Goal: Information Seeking & Learning: Understand process/instructions

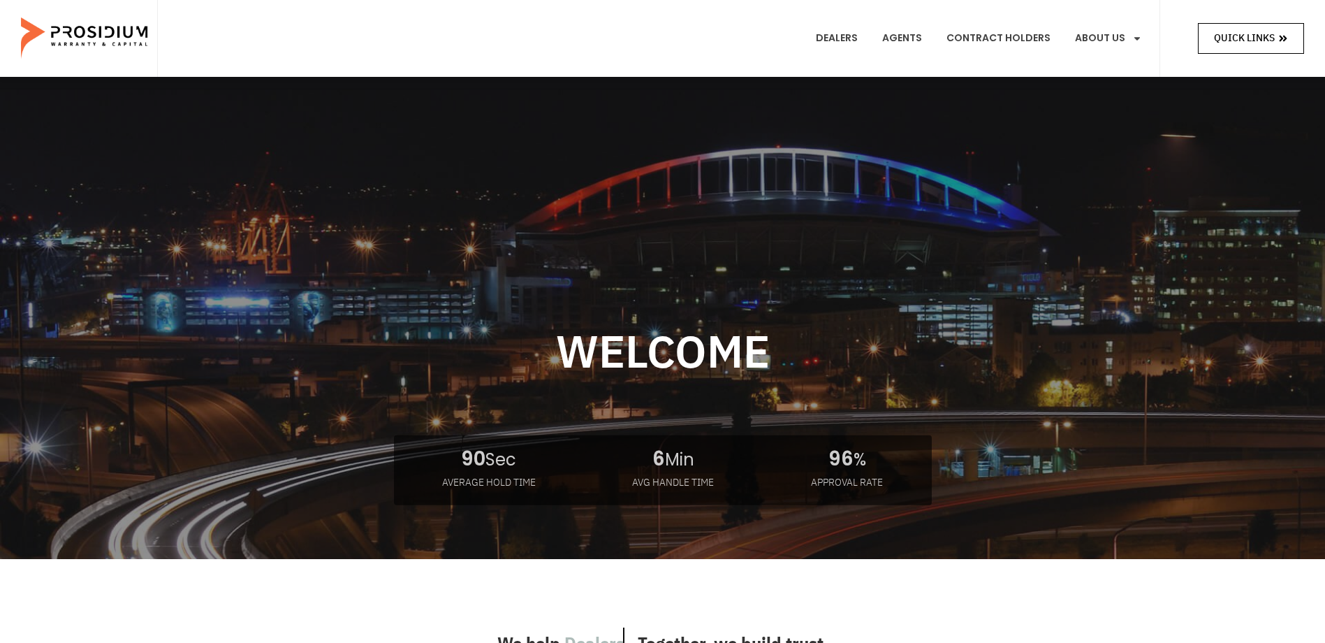
click at [1271, 33] on span "Quick Links" at bounding box center [1244, 37] width 61 height 17
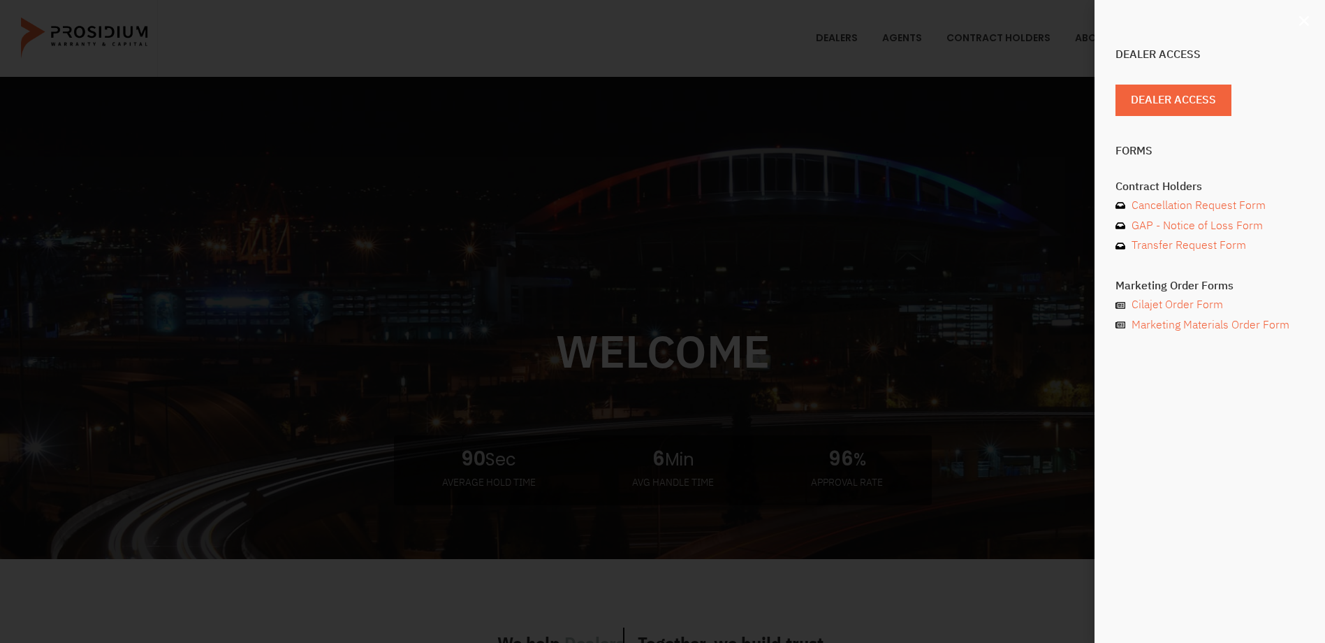
click at [1304, 20] on icon "Close" at bounding box center [1304, 21] width 14 height 14
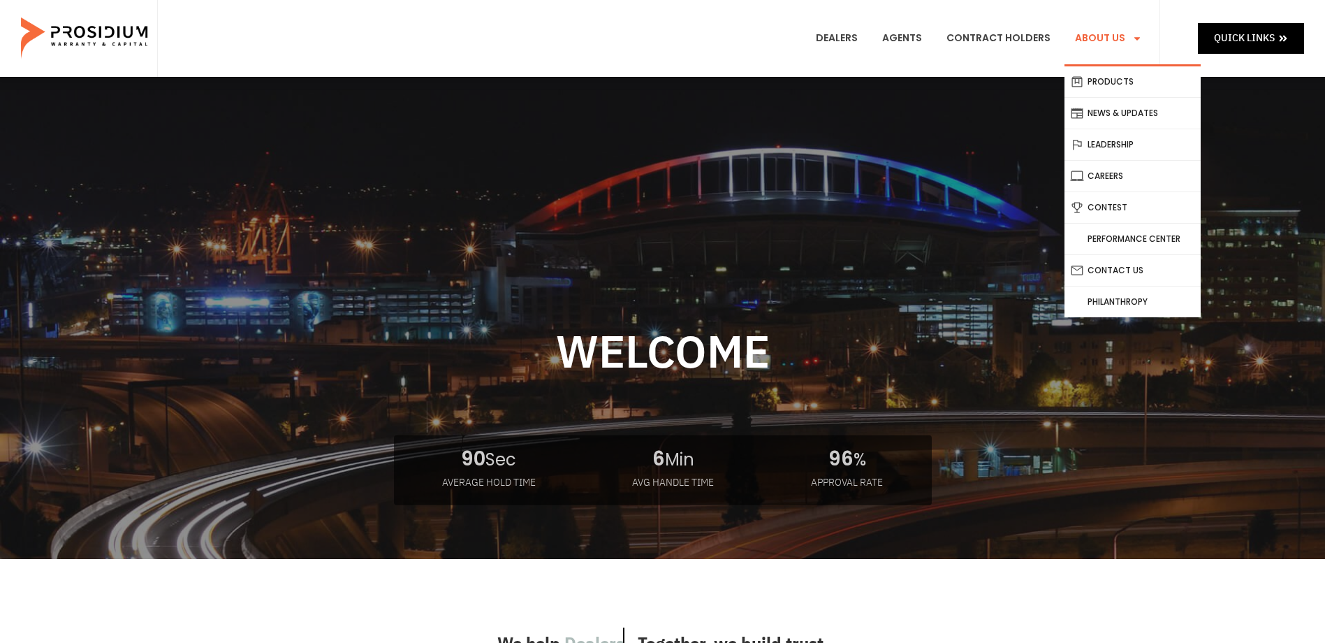
click at [1105, 40] on link "About Us" at bounding box center [1109, 39] width 88 height 52
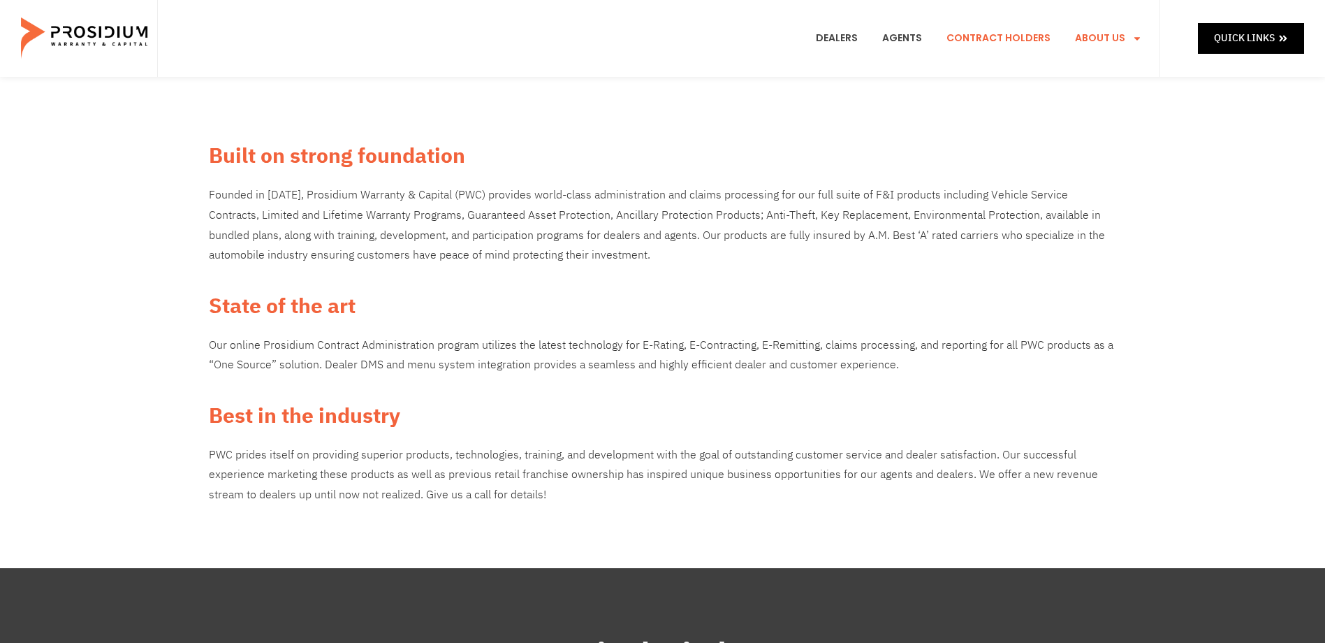
click at [996, 36] on link "Contract Holders" at bounding box center [998, 39] width 125 height 52
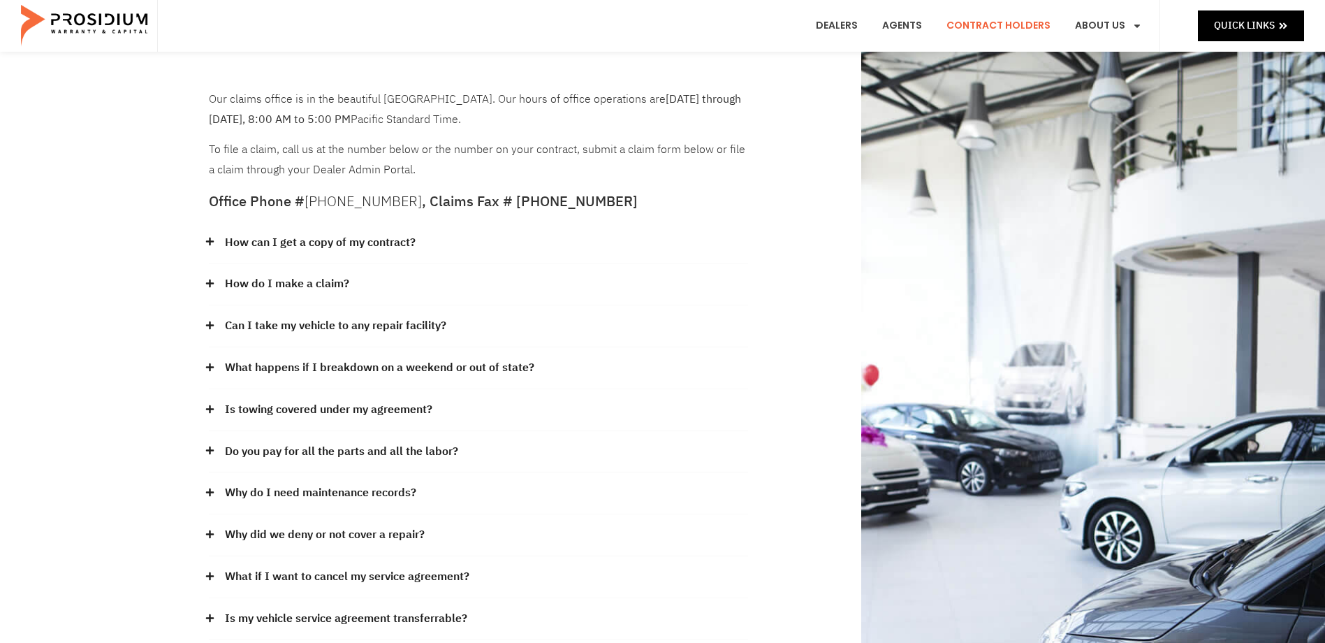
scroll to position [70, 0]
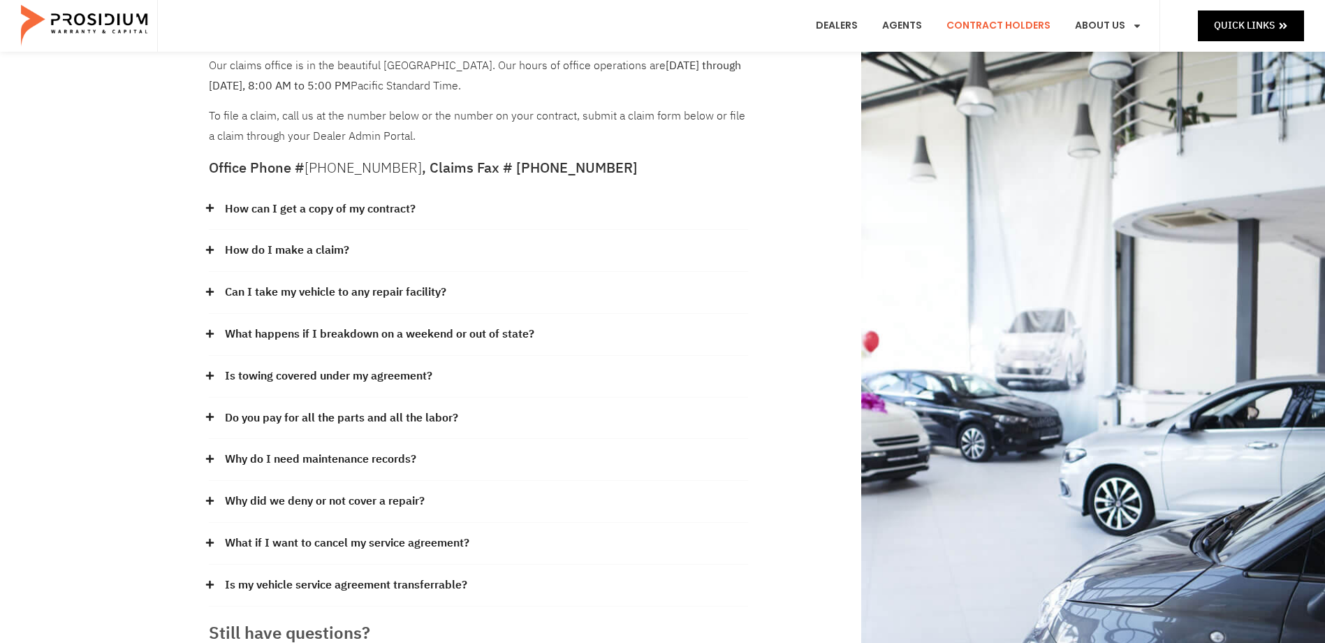
click at [347, 247] on link "How do I make a claim?" at bounding box center [287, 250] width 124 height 20
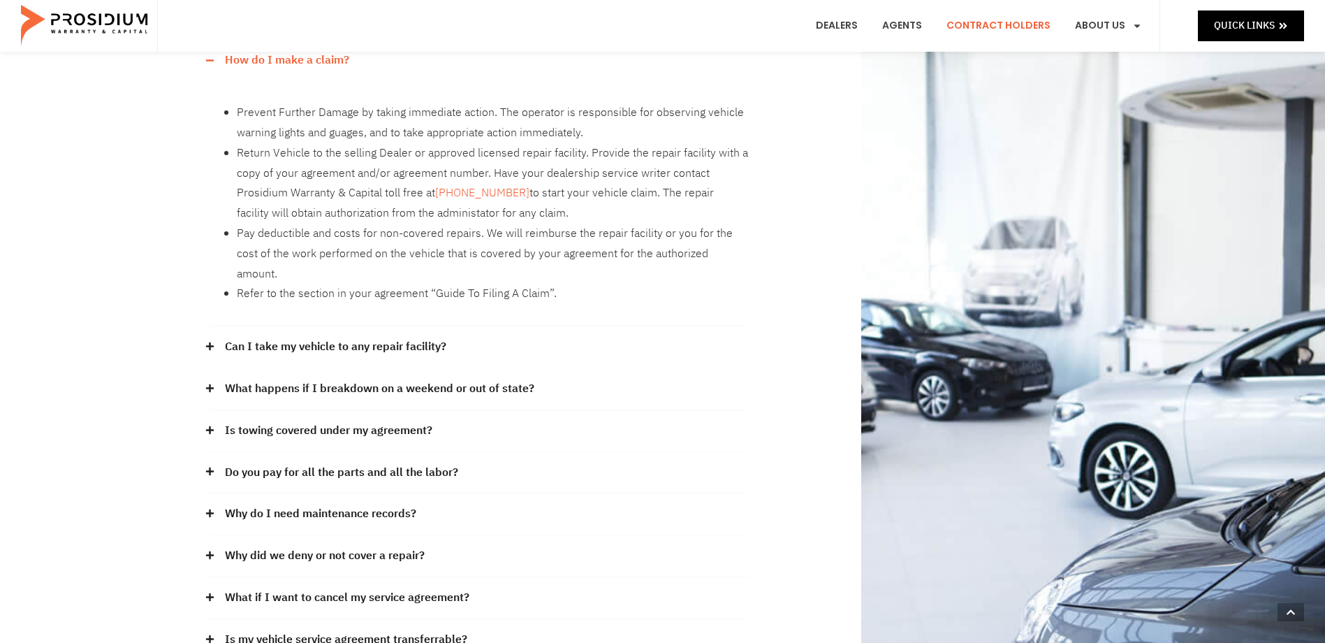
scroll to position [279, 0]
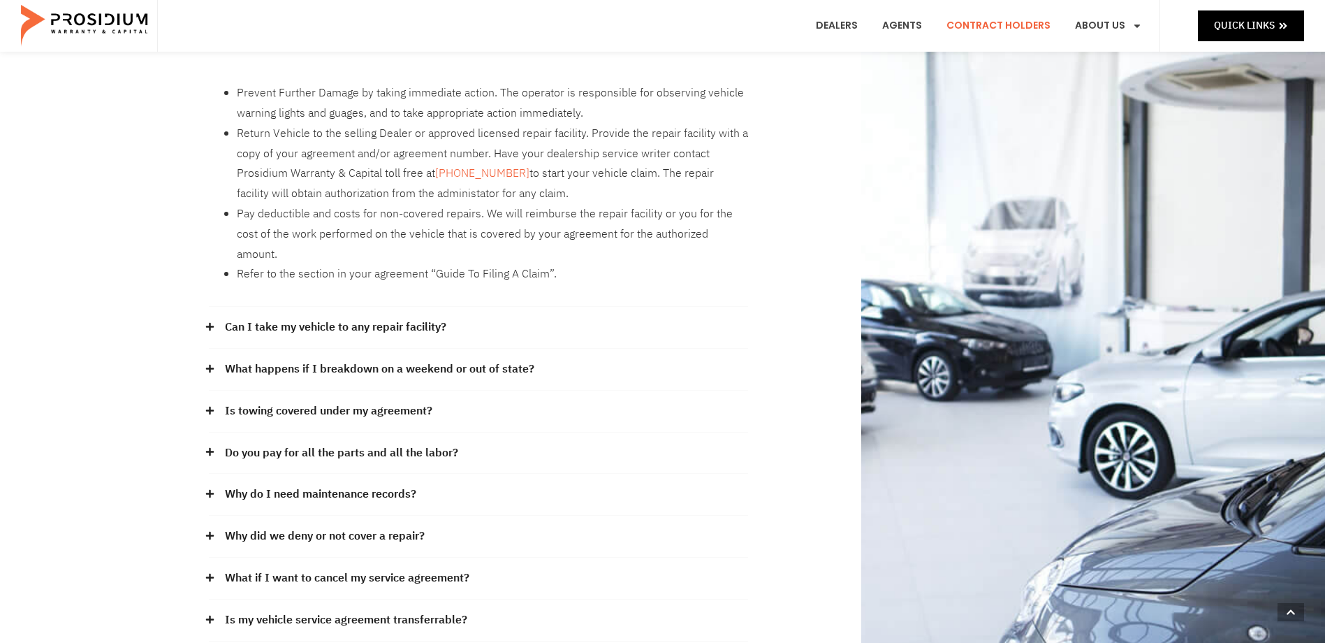
click at [377, 317] on link "Can I take my vehicle to any repair facility?" at bounding box center [335, 327] width 221 height 20
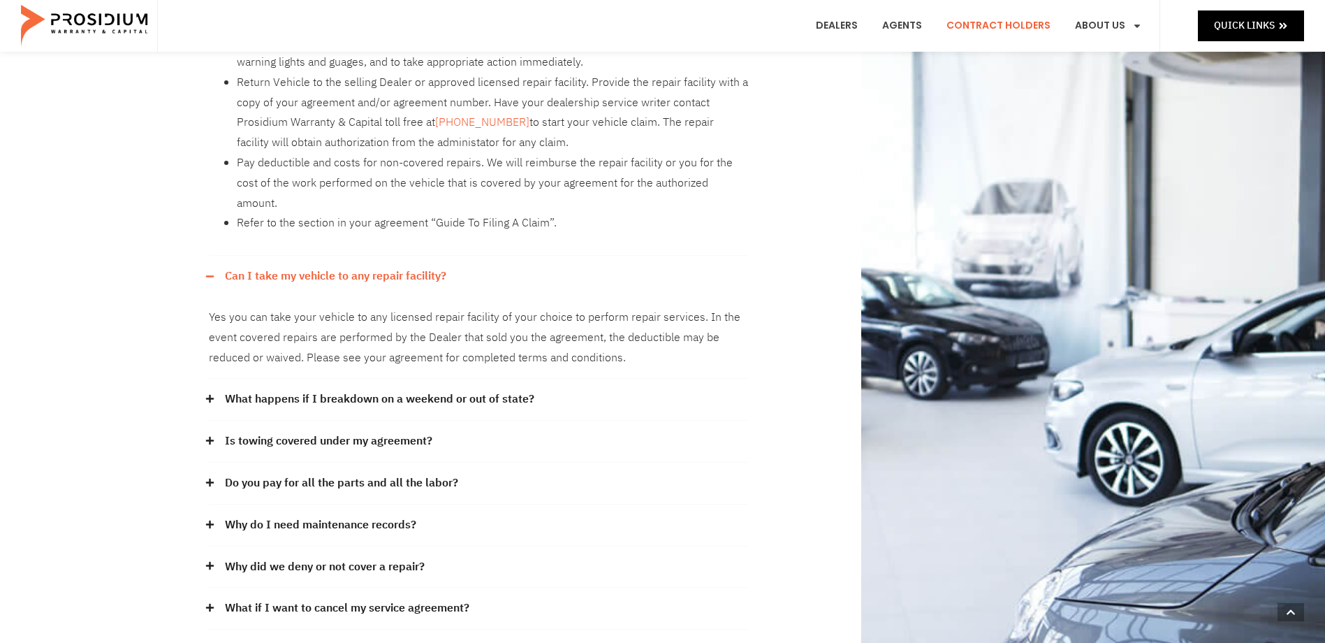
scroll to position [419, 0]
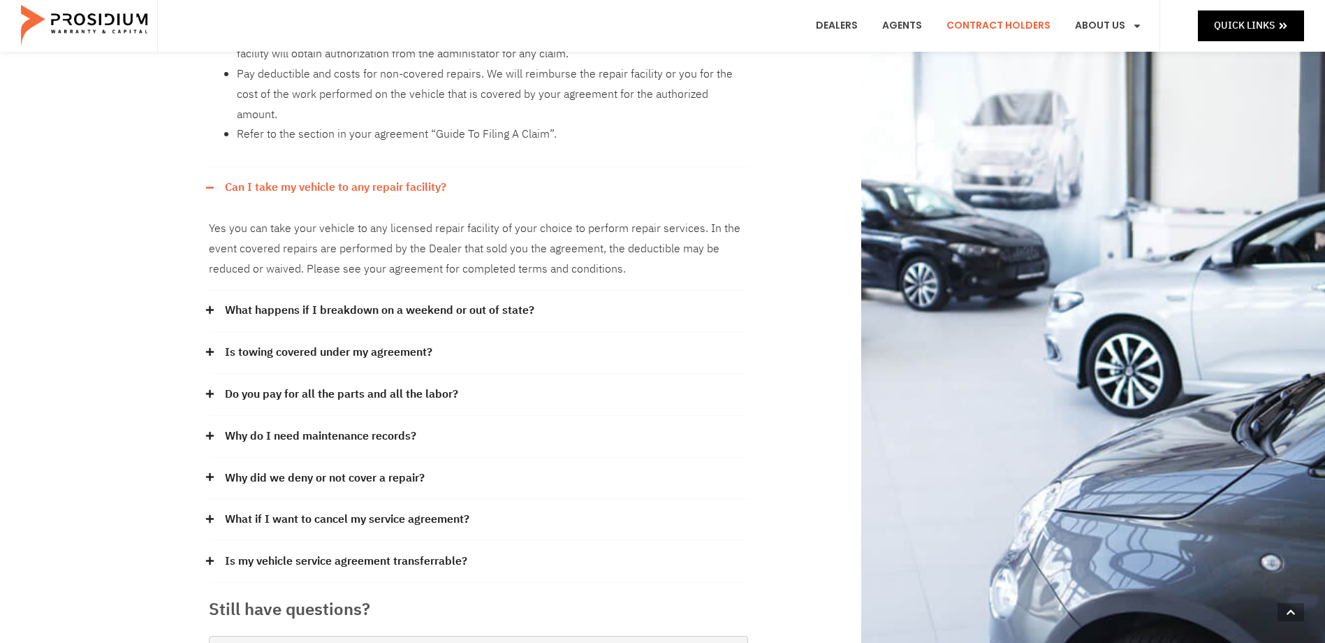
click at [255, 426] on link "Why do I need maintenance records?" at bounding box center [320, 436] width 191 height 20
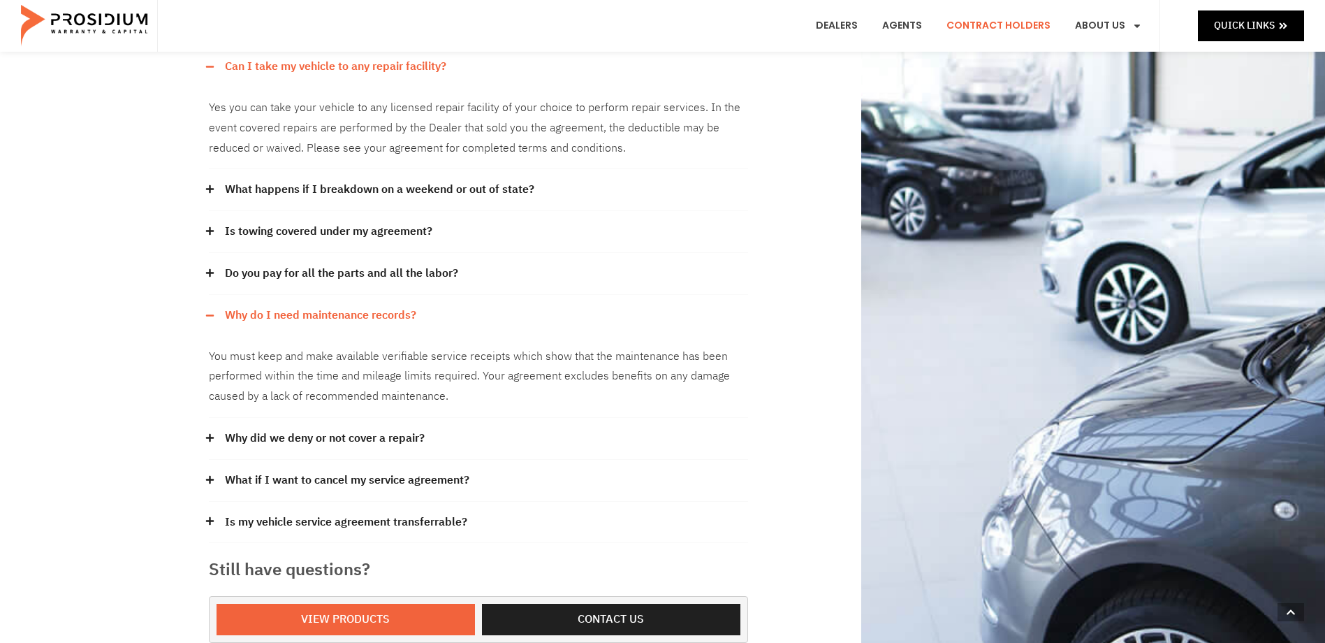
scroll to position [559, 0]
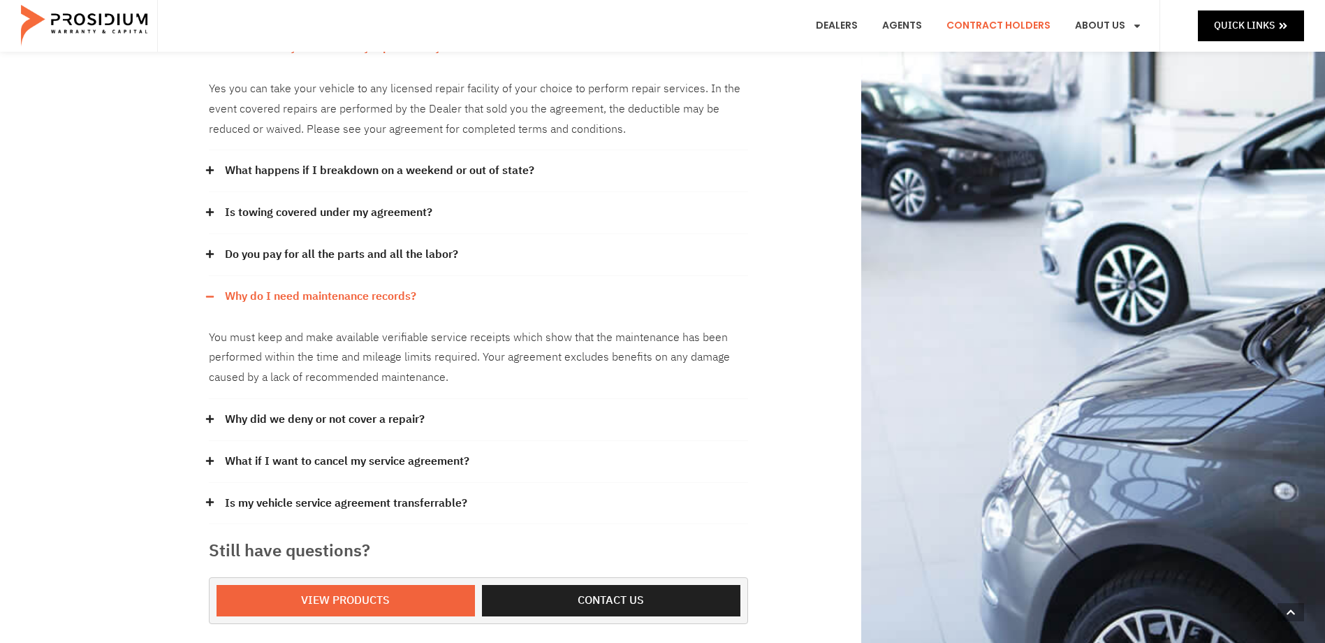
click at [293, 409] on link "Why did we deny or not cover a repair?" at bounding box center [325, 419] width 200 height 20
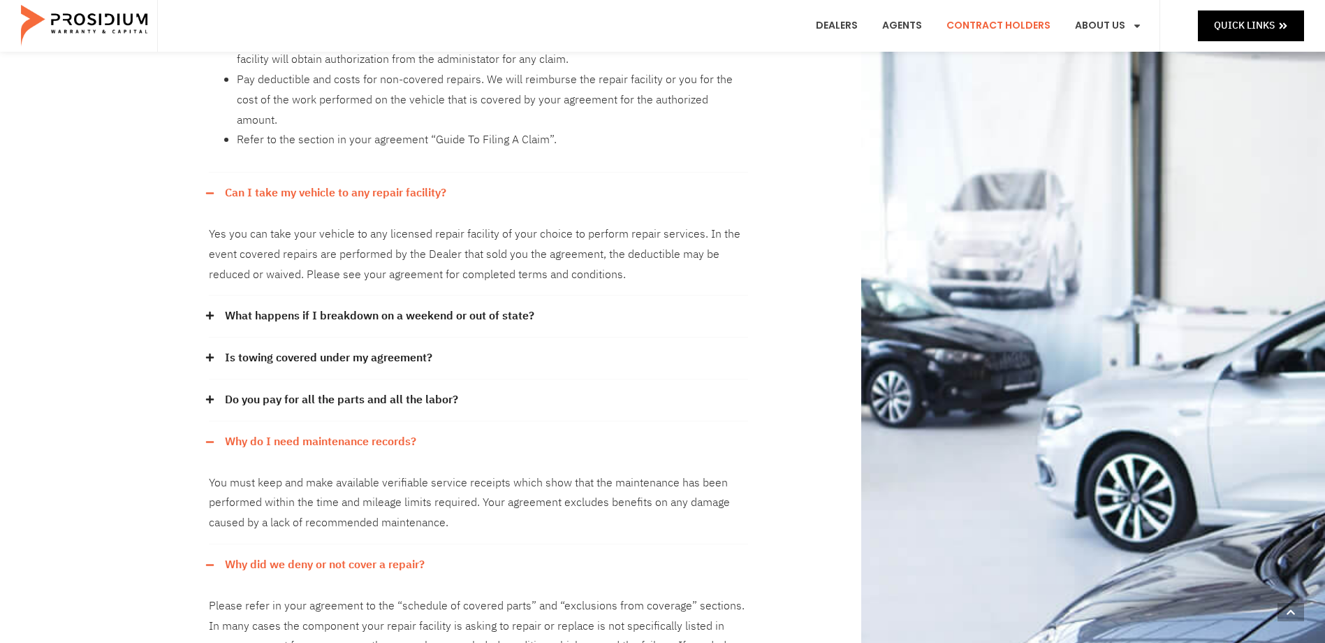
scroll to position [419, 0]
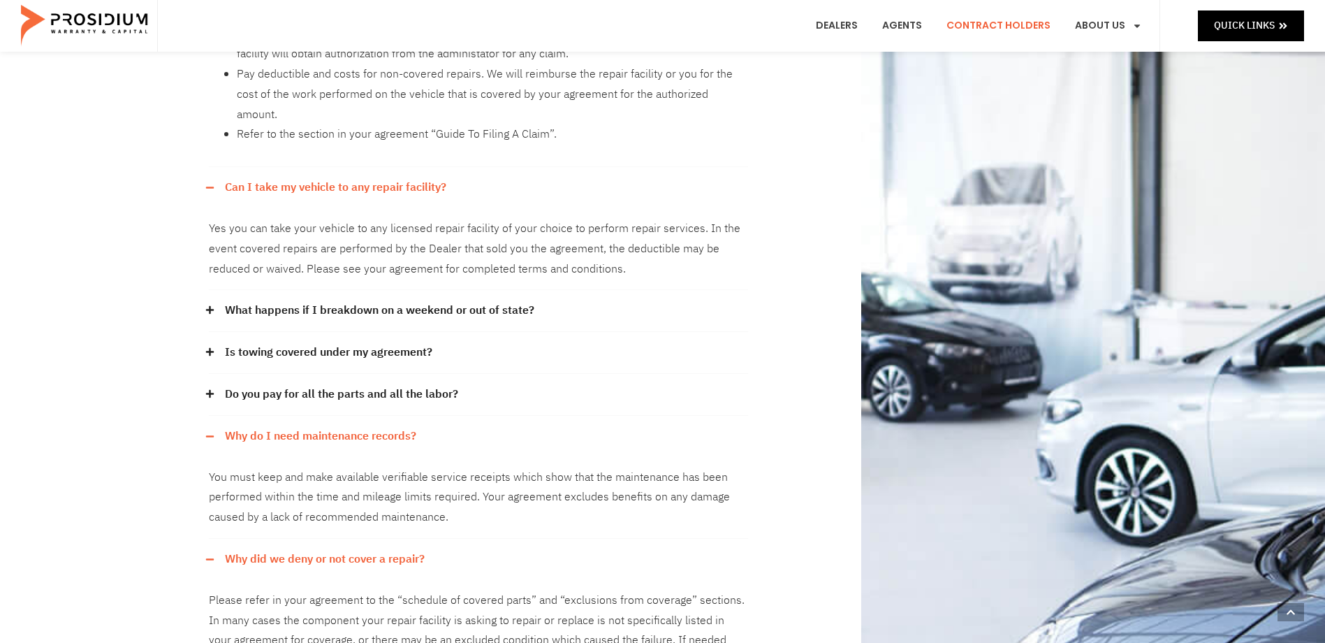
click at [356, 384] on link "Do you pay for all the parts and all the labor?" at bounding box center [341, 394] width 233 height 20
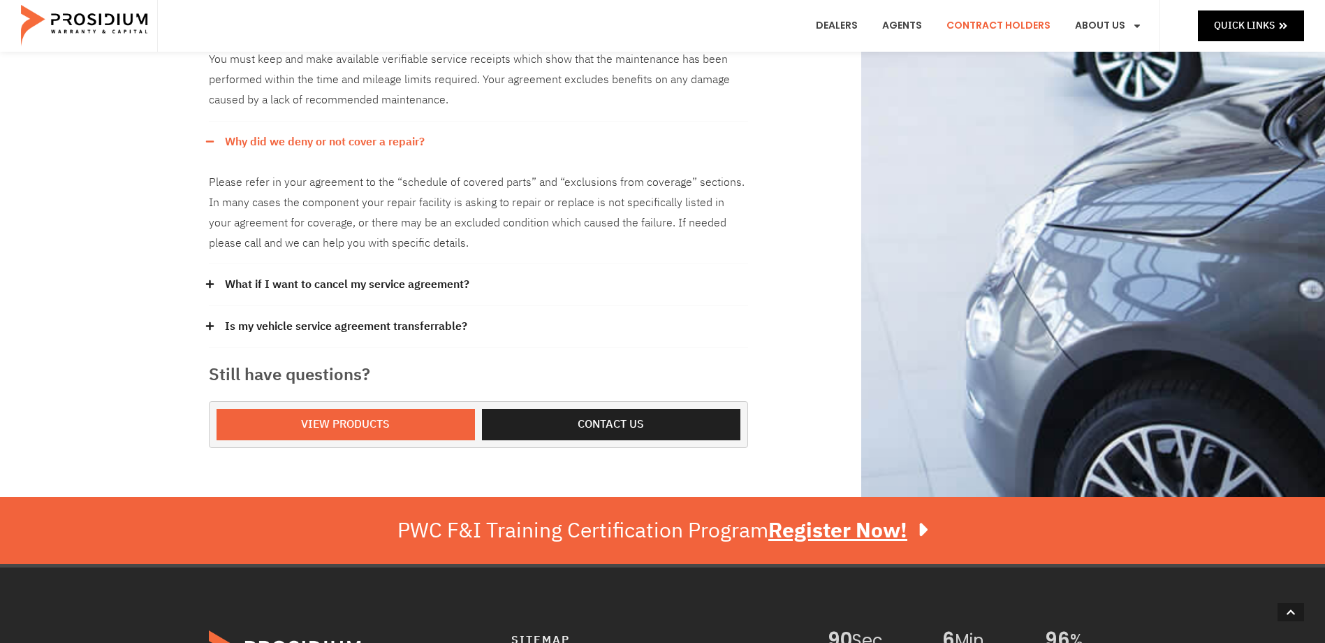
scroll to position [908, 0]
